Goal: Information Seeking & Learning: Learn about a topic

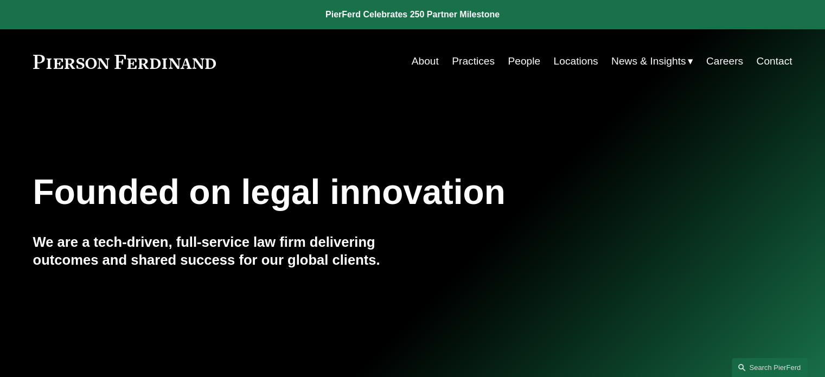
drag, startPoint x: 0, startPoint y: 0, endPoint x: 516, endPoint y: 61, distance: 519.8
click at [516, 61] on link "People" at bounding box center [523, 61] width 33 height 21
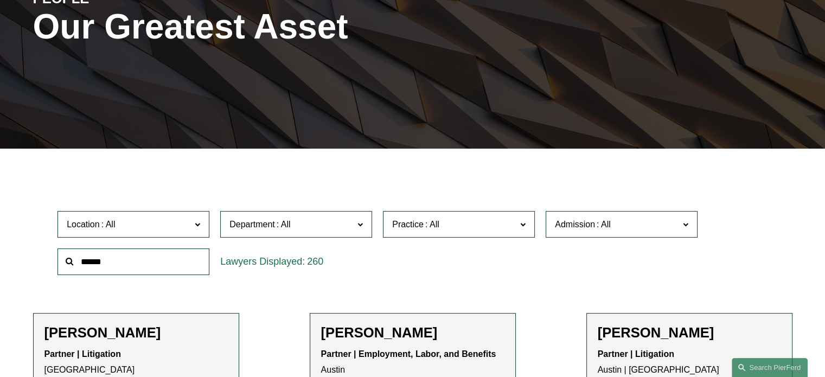
scroll to position [6913, 0]
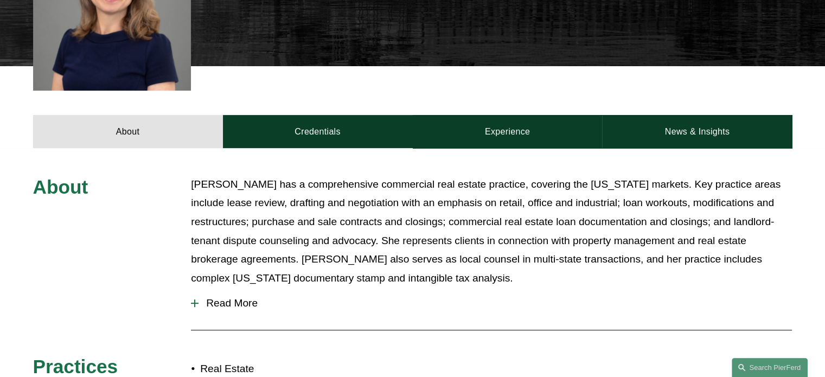
scroll to position [310, 0]
